Goal: Task Accomplishment & Management: Manage account settings

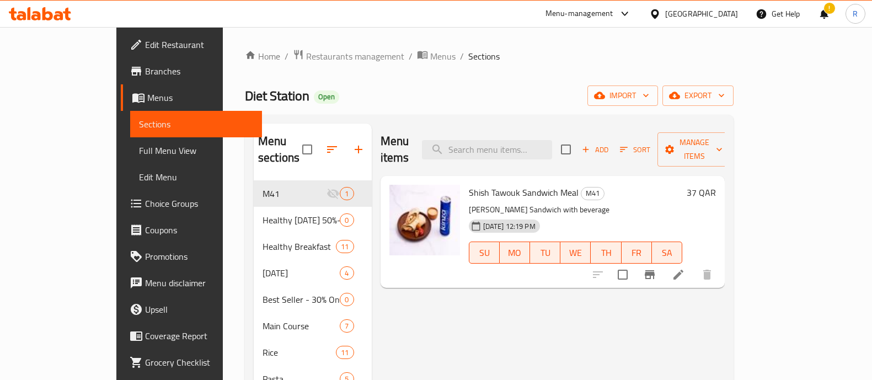
scroll to position [25, 0]
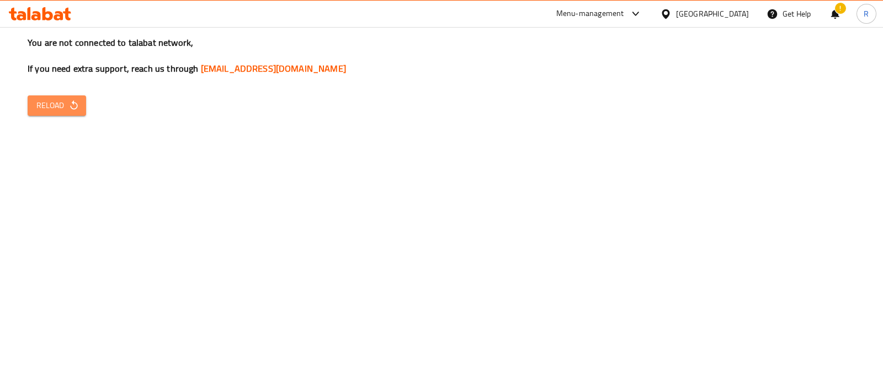
click at [77, 105] on icon "button" at bounding box center [73, 105] width 11 height 11
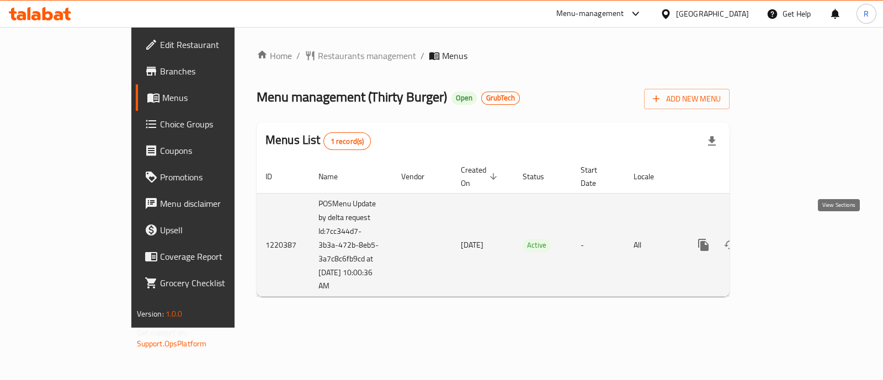
click at [789, 238] on icon "enhanced table" at bounding box center [782, 244] width 13 height 13
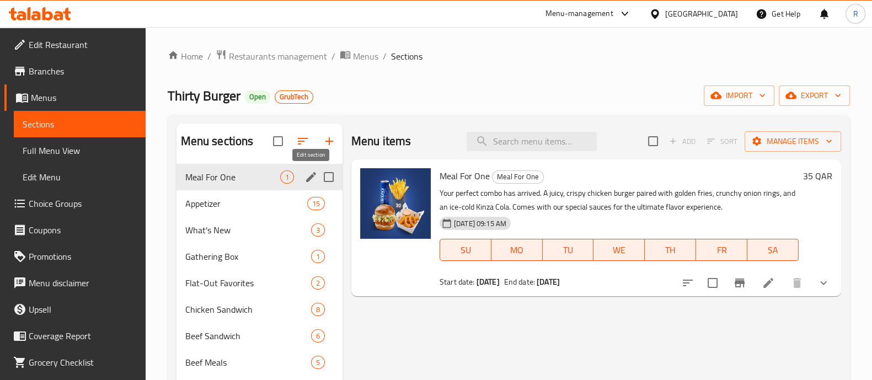
click at [311, 175] on icon "edit" at bounding box center [311, 177] width 10 height 10
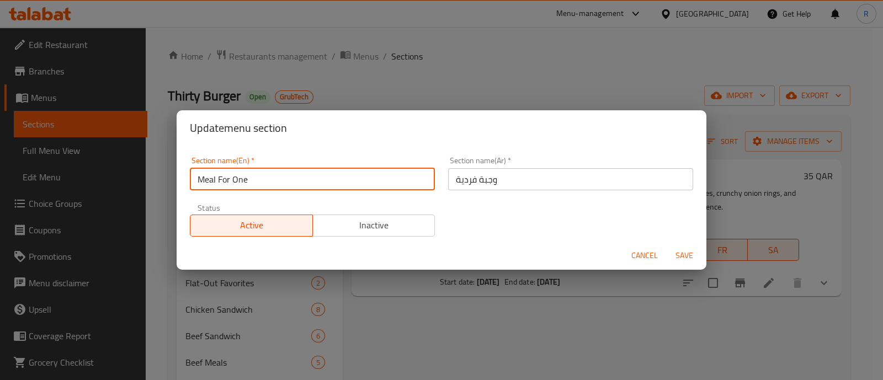
drag, startPoint x: 287, startPoint y: 178, endPoint x: 162, endPoint y: 193, distance: 126.1
click at [162, 193] on div "Update menu section Section name(En)   * Meal For One Section name(En) * Sectio…" at bounding box center [441, 190] width 883 height 380
type input "M41"
click at [682, 254] on span "Save" at bounding box center [684, 256] width 26 height 14
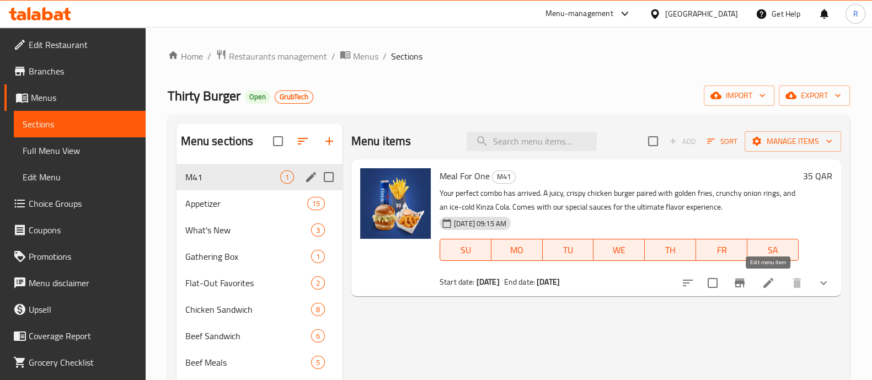
click at [773, 277] on icon at bounding box center [768, 282] width 13 height 13
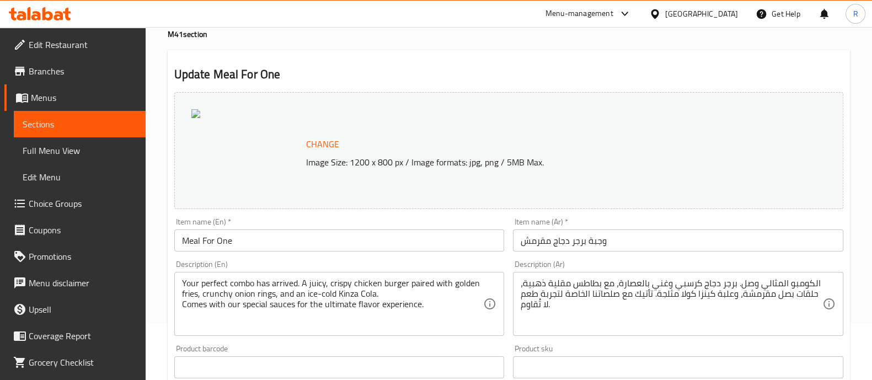
scroll to position [68, 0]
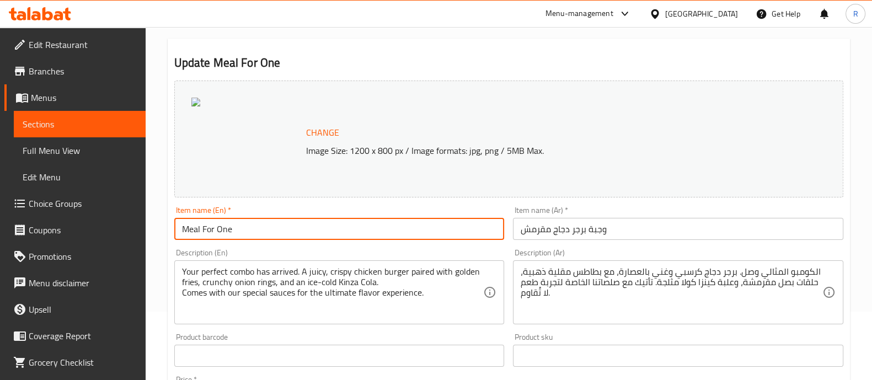
drag, startPoint x: 233, startPoint y: 225, endPoint x: 149, endPoint y: 227, distance: 83.9
click at [149, 227] on div "Home / Restaurants management / Menus / Sections / item / update M41 section Up…" at bounding box center [509, 349] width 726 height 781
click at [179, 226] on input "Chicken Burger Meal" at bounding box center [339, 229] width 330 height 22
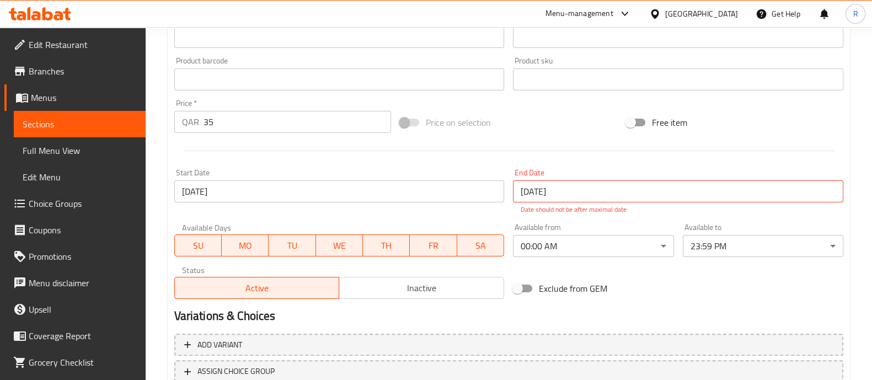
scroll to position [426, 0]
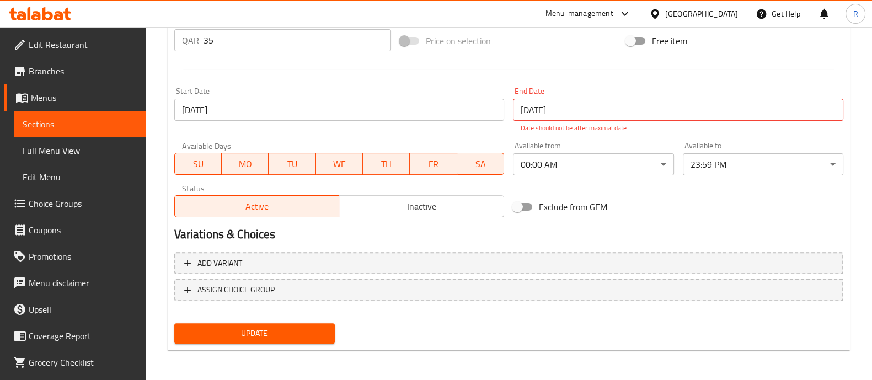
type input "Crispy Chicken Burger Meal"
click at [284, 339] on button "Update" at bounding box center [254, 333] width 161 height 20
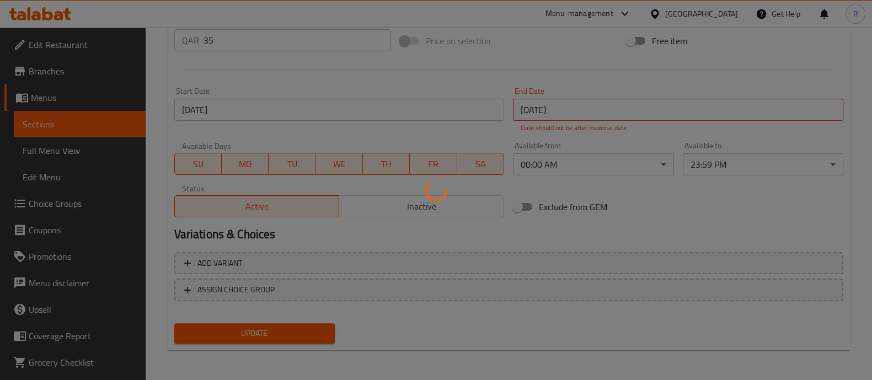
click at [284, 338] on div at bounding box center [436, 190] width 872 height 380
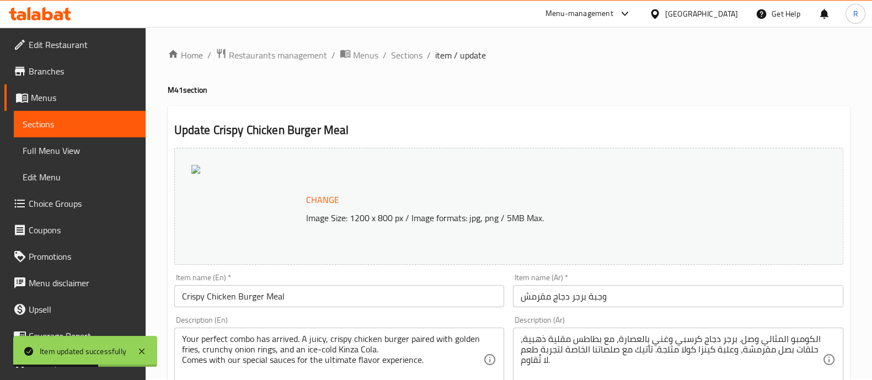
scroll to position [0, 0]
click at [411, 63] on span "Sections" at bounding box center [406, 56] width 31 height 13
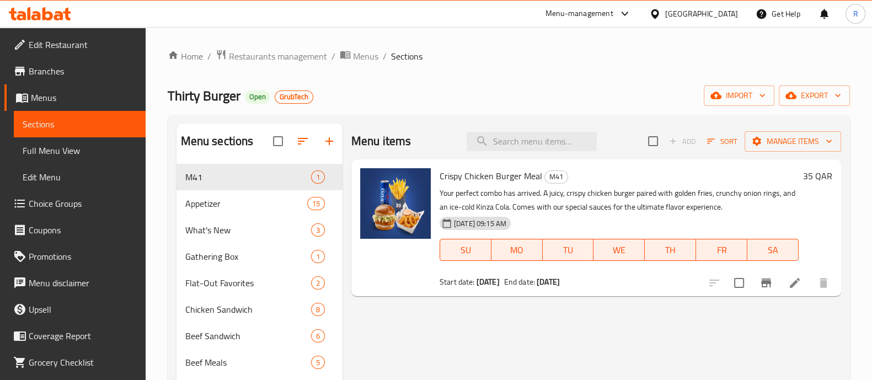
click at [640, 3] on div "Menu-management" at bounding box center [589, 14] width 104 height 26
click at [632, 12] on div at bounding box center [625, 14] width 14 height 4
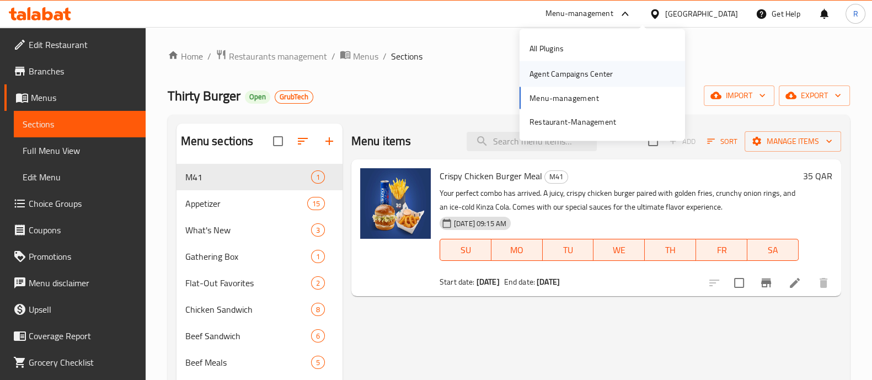
click at [612, 73] on div "Agent Campaigns Center" at bounding box center [571, 73] width 101 height 25
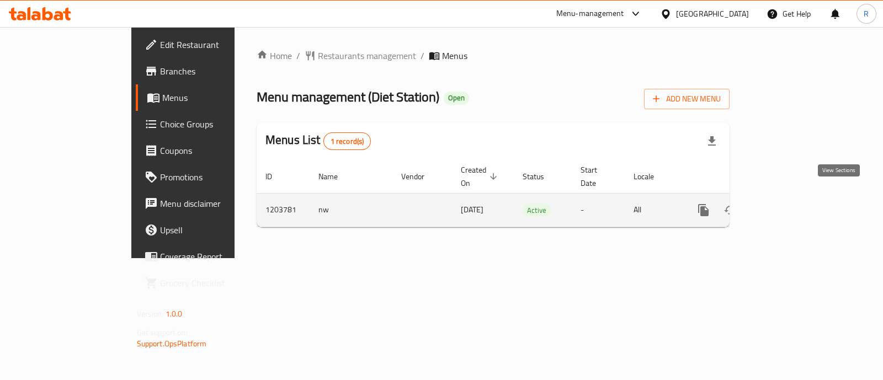
click at [789, 204] on icon "enhanced table" at bounding box center [782, 210] width 13 height 13
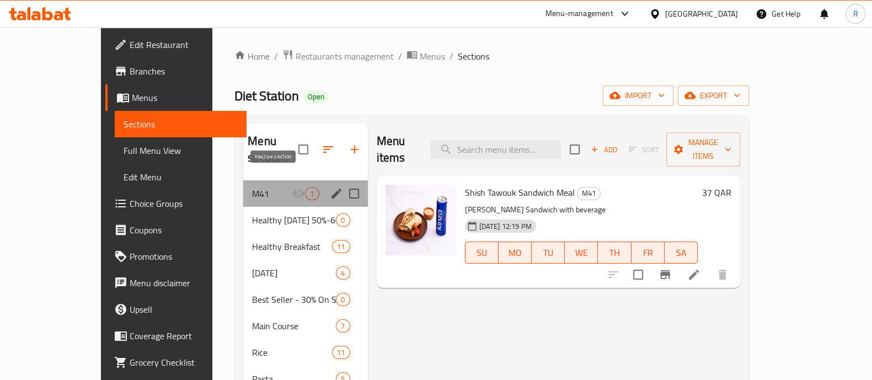
click at [292, 189] on icon "Menu sections" at bounding box center [298, 194] width 12 height 10
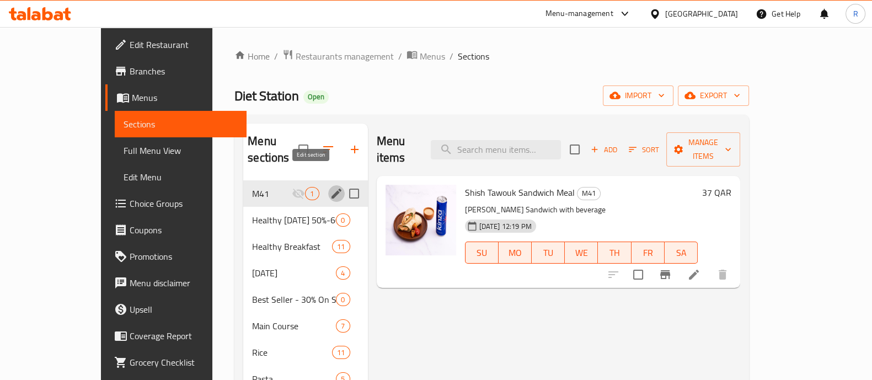
click at [330, 187] on icon "edit" at bounding box center [336, 193] width 13 height 13
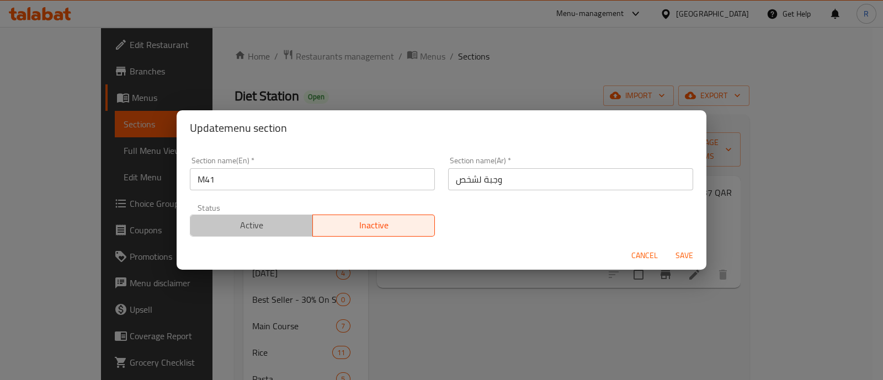
click at [273, 223] on span "Active" at bounding box center [252, 225] width 114 height 16
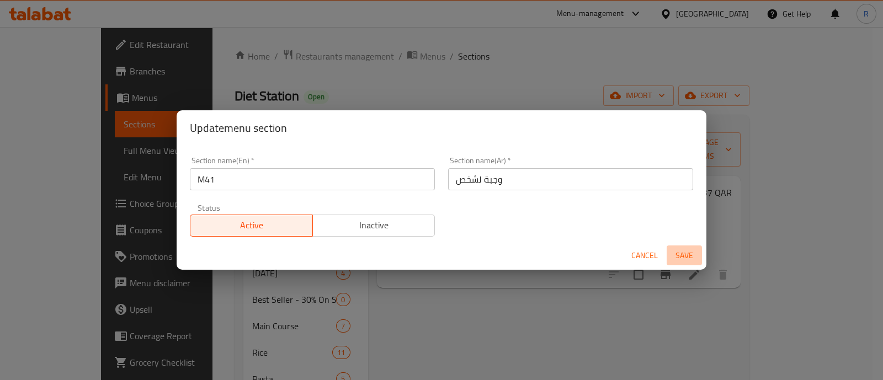
click at [682, 246] on button "Save" at bounding box center [683, 255] width 35 height 20
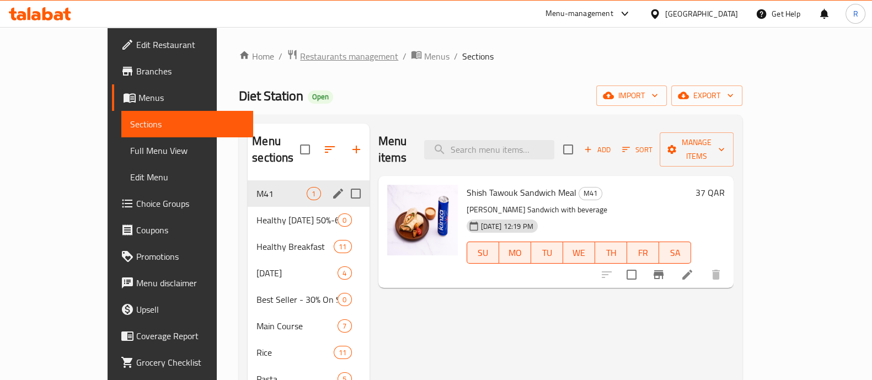
click at [300, 50] on span "Restaurants management" at bounding box center [349, 56] width 98 height 13
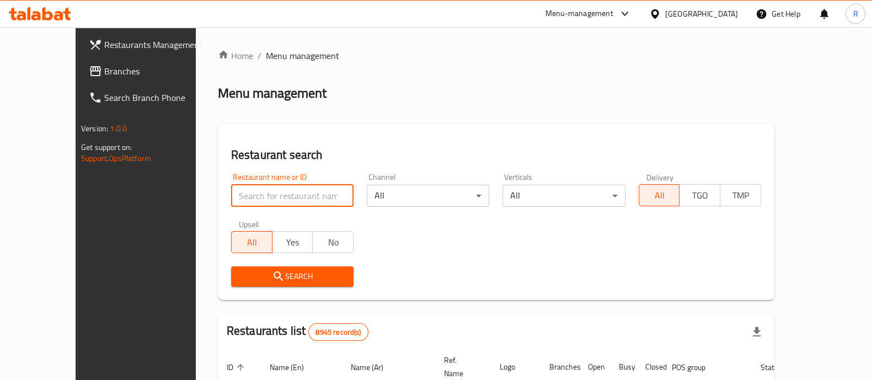
click at [268, 199] on input "search" at bounding box center [292, 196] width 122 height 22
type input "cric"
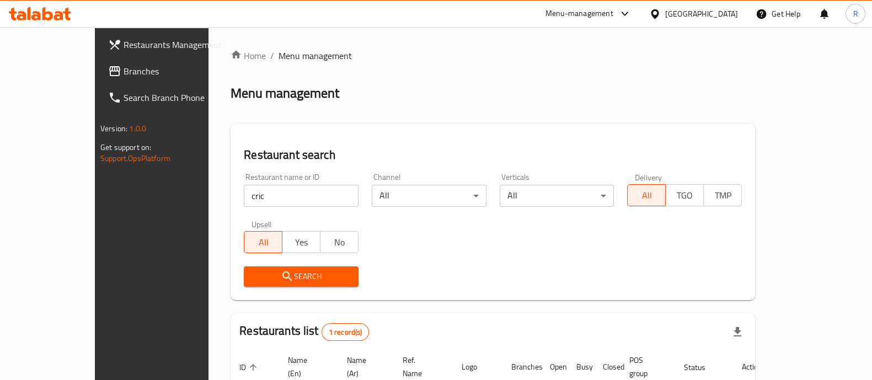
click at [612, 11] on div "Menu-management" at bounding box center [580, 13] width 68 height 13
click at [557, 124] on div "Restaurant-Management" at bounding box center [573, 121] width 87 height 12
